Goal: Complete application form

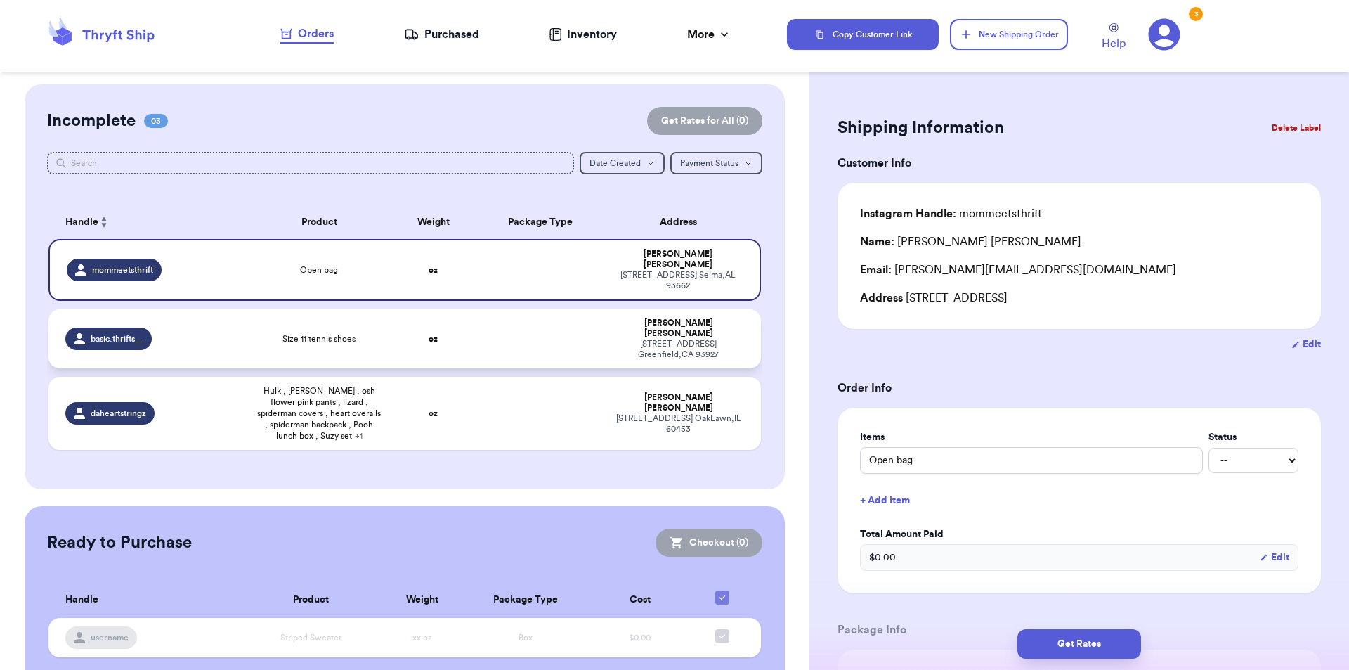
click at [299, 309] on td "Size 11 tennis shoes" at bounding box center [319, 338] width 143 height 59
type input "Size 11 tennis shoes"
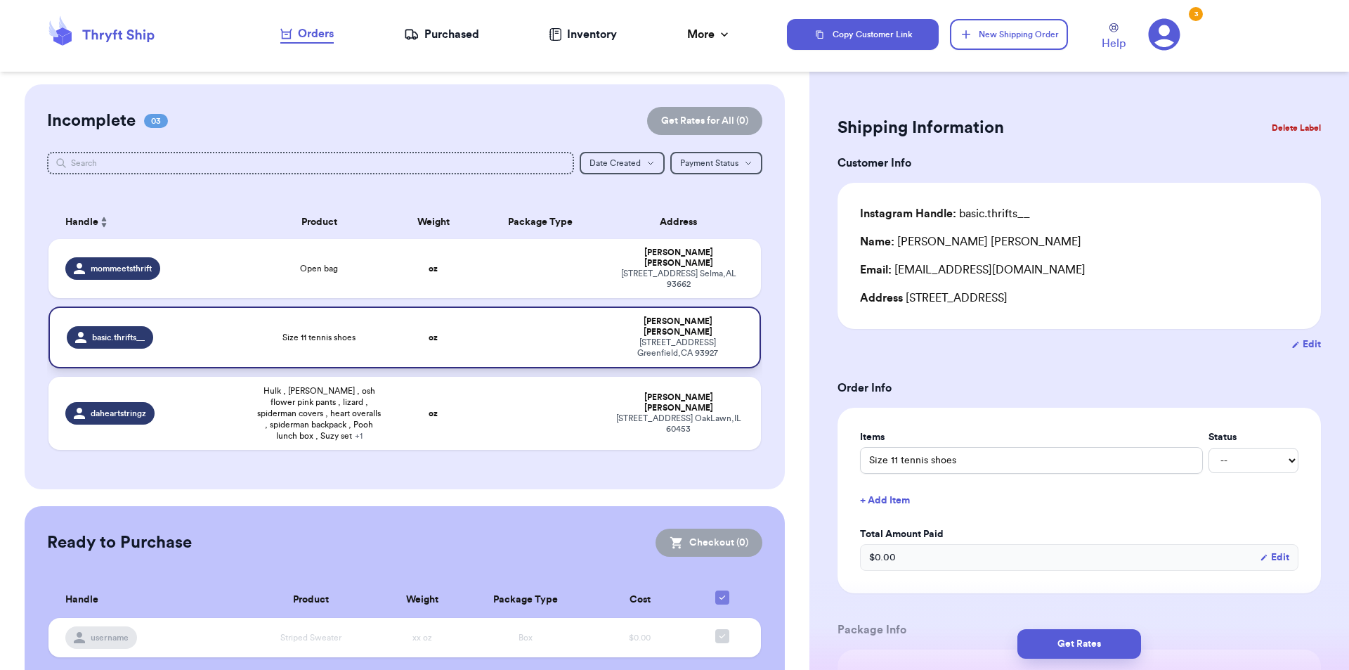
click at [297, 306] on td "Size 11 tennis shoes" at bounding box center [319, 337] width 143 height 62
click at [332, 246] on td "Open bag" at bounding box center [319, 268] width 143 height 59
type input "Open bag"
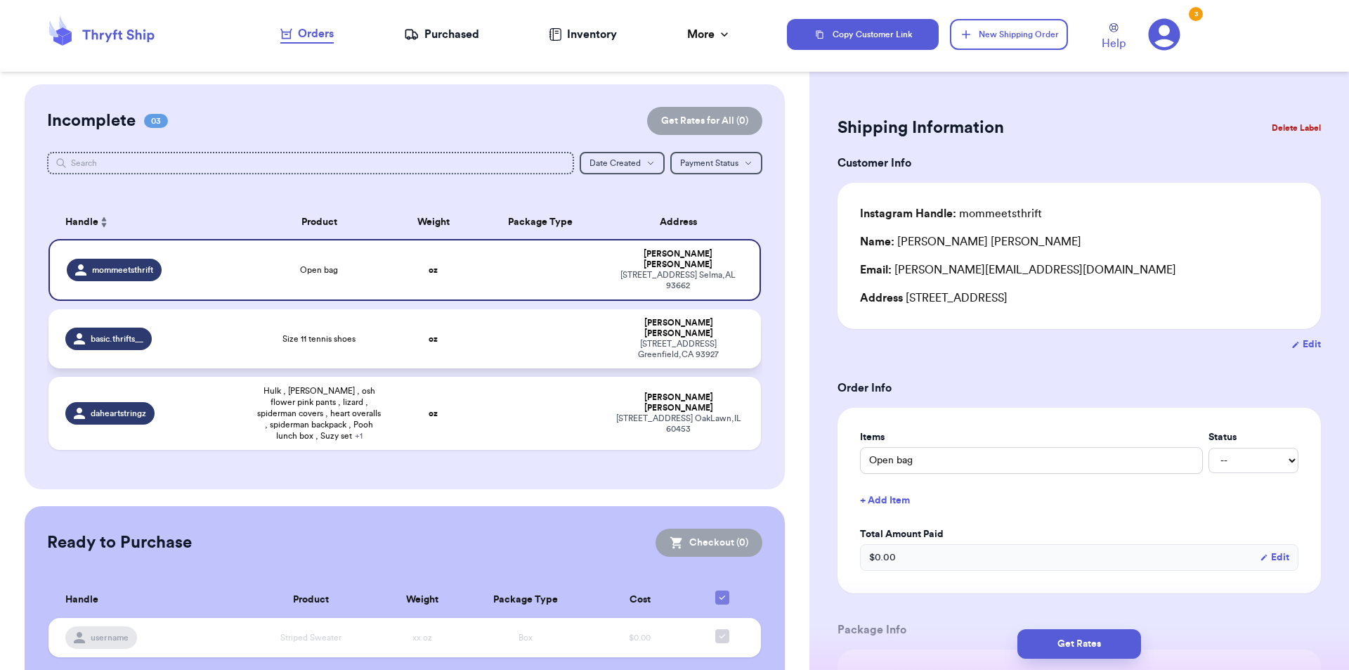
click at [299, 309] on td "Size 11 tennis shoes" at bounding box center [319, 338] width 143 height 59
type input "Size 11 tennis shoes"
